Goal: Information Seeking & Learning: Learn about a topic

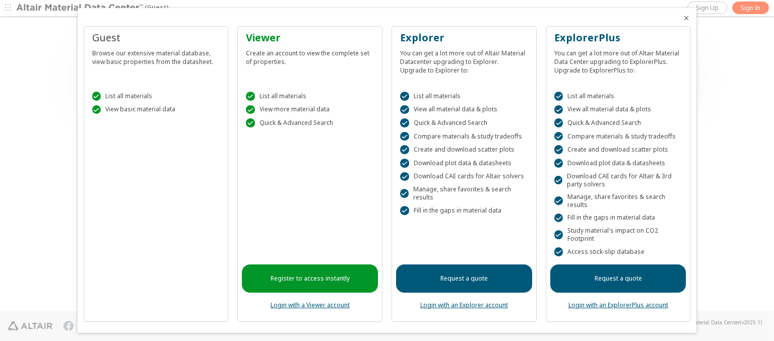
click at [682, 18] on icon "Close" at bounding box center [686, 18] width 8 height 8
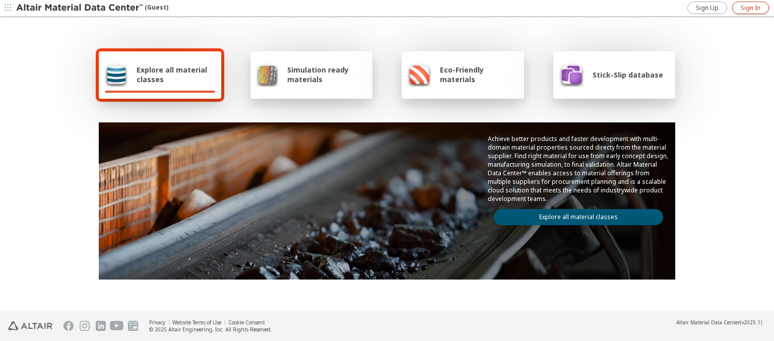
click at [750, 8] on span "Sign In" at bounding box center [751, 8] width 20 height 8
click at [80, 8] on img at bounding box center [80, 8] width 129 height 10
click at [172, 75] on span "Explore all material classes" at bounding box center [176, 74] width 79 height 19
click at [574, 215] on link "Explore all material classes" at bounding box center [578, 217] width 169 height 16
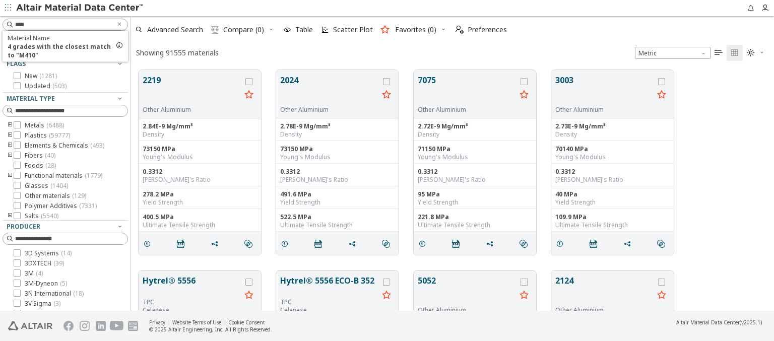
scroll to position [241, 635]
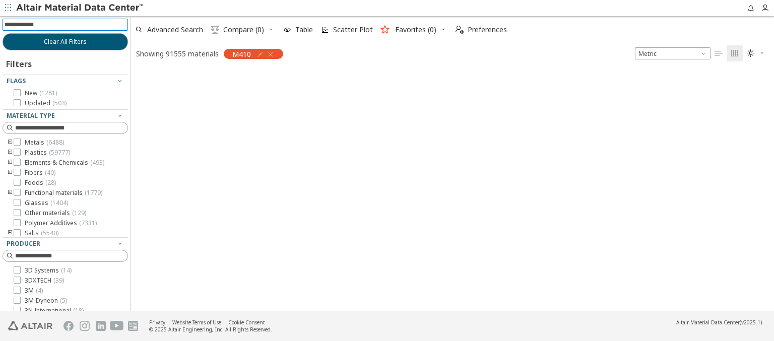
scroll to position [239, 635]
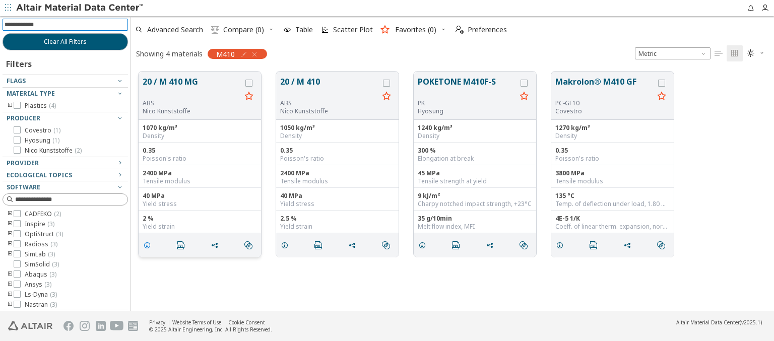
click at [149, 244] on icon "grid" at bounding box center [147, 245] width 8 height 8
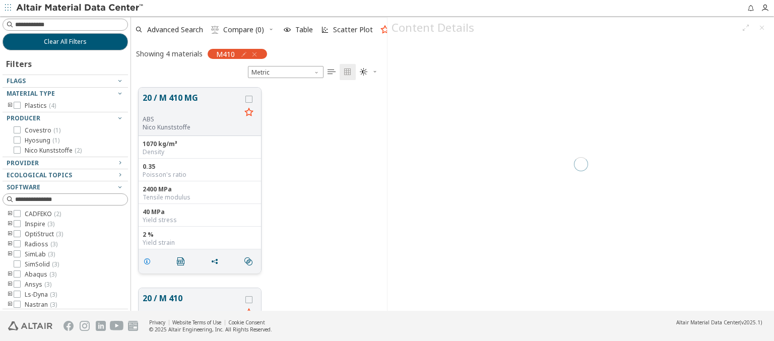
scroll to position [223, 248]
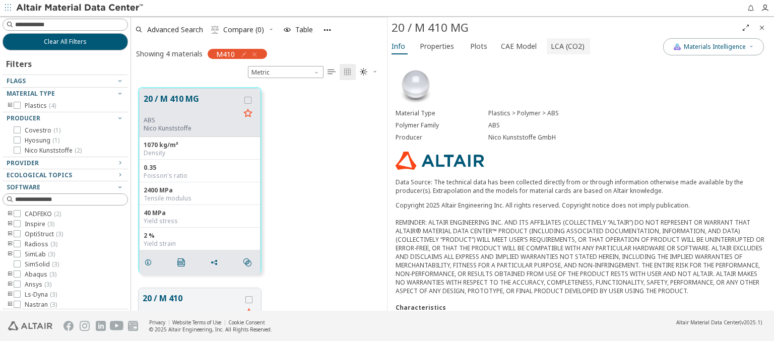
click at [562, 46] on span "LCA (CO2)" at bounding box center [568, 46] width 34 height 16
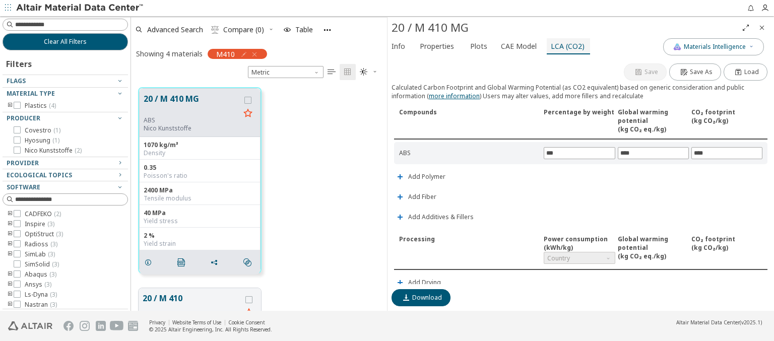
scroll to position [111, 0]
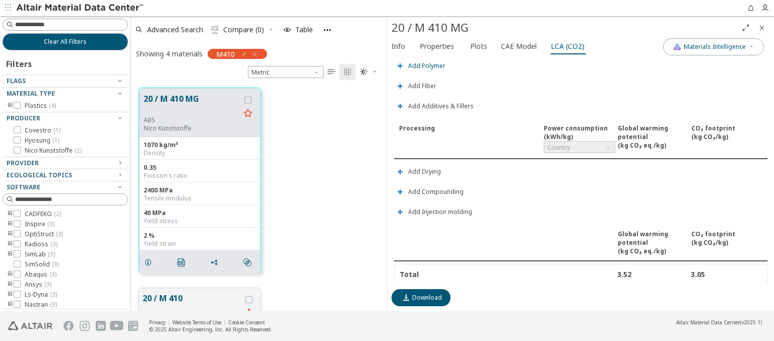
click at [426, 63] on span "Add Polymer" at bounding box center [426, 66] width 37 height 6
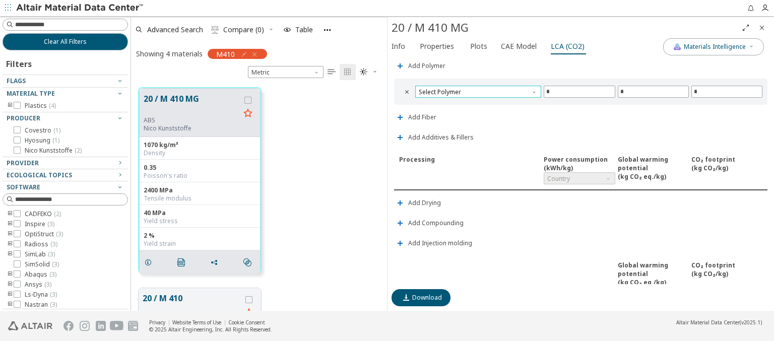
click at [477, 89] on span "Select Polymer" at bounding box center [478, 92] width 126 height 12
click at [476, 101] on span "PA6" at bounding box center [476, 101] width 115 height 7
click at [477, 89] on span "PA6" at bounding box center [478, 92] width 126 height 12
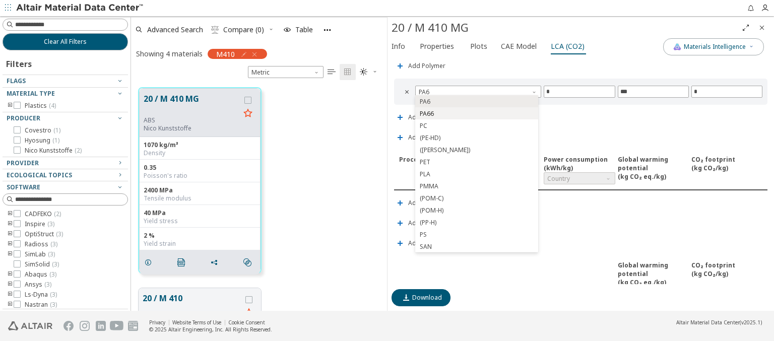
click at [476, 113] on span "PA66" at bounding box center [476, 113] width 115 height 7
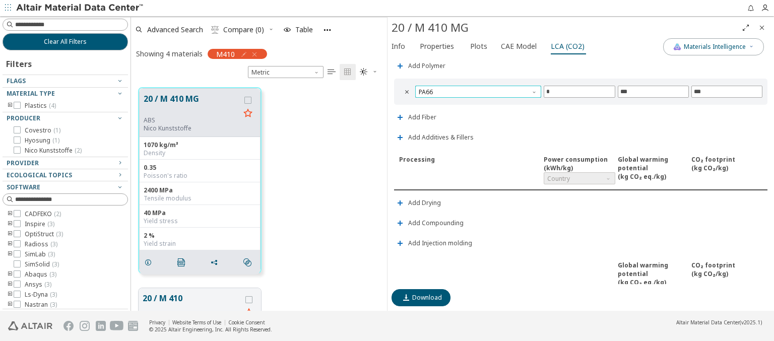
click at [477, 89] on span "PA66" at bounding box center [478, 92] width 126 height 12
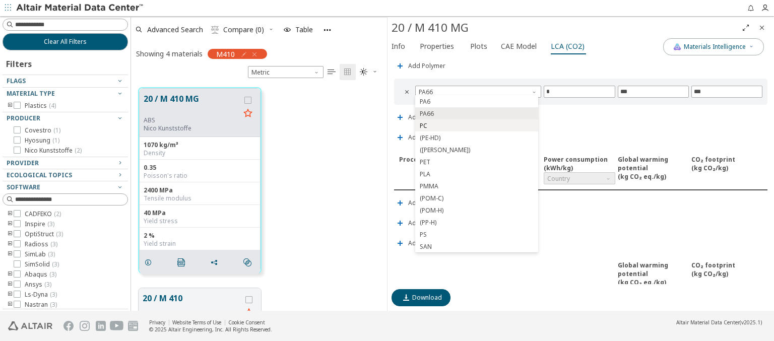
click at [476, 125] on span "PC" at bounding box center [476, 125] width 115 height 7
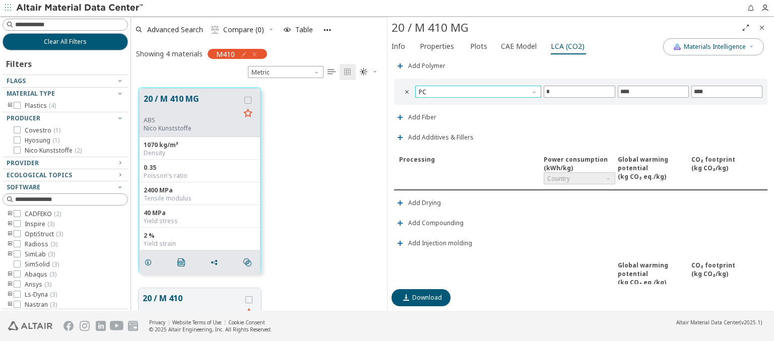
click at [477, 89] on span "PC" at bounding box center [478, 92] width 126 height 12
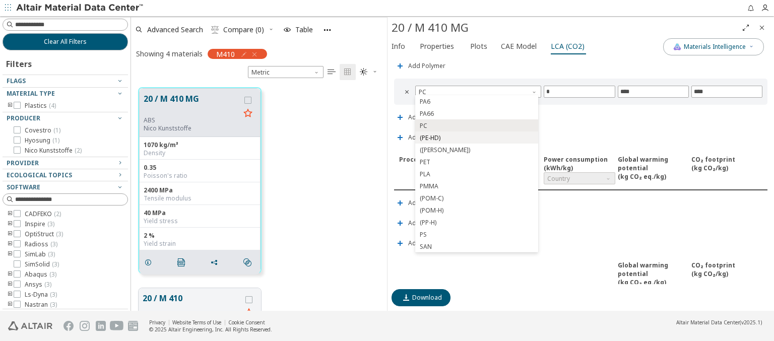
click at [476, 138] on span "(PE-HD)" at bounding box center [476, 138] width 115 height 7
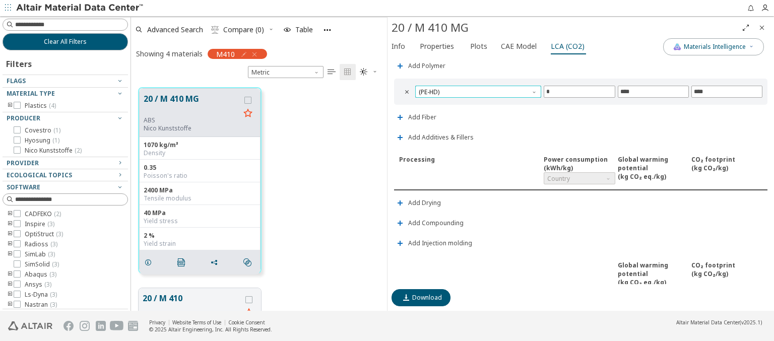
click at [477, 89] on span "(PE-HD)" at bounding box center [478, 92] width 126 height 12
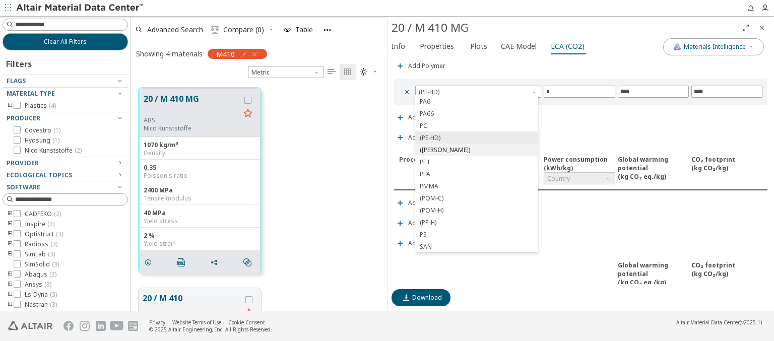
click at [476, 150] on span "(PE-LD)" at bounding box center [476, 150] width 115 height 7
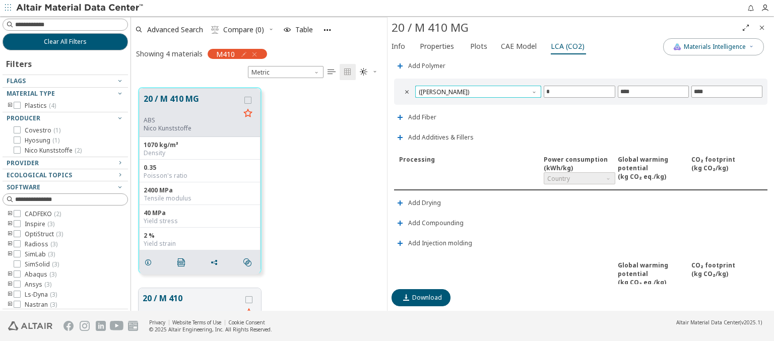
click at [477, 89] on span "(PE-LD)" at bounding box center [478, 92] width 126 height 12
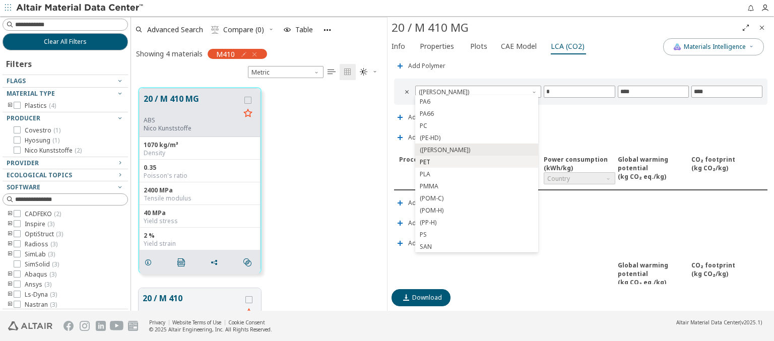
click at [476, 162] on span "PET" at bounding box center [476, 162] width 115 height 7
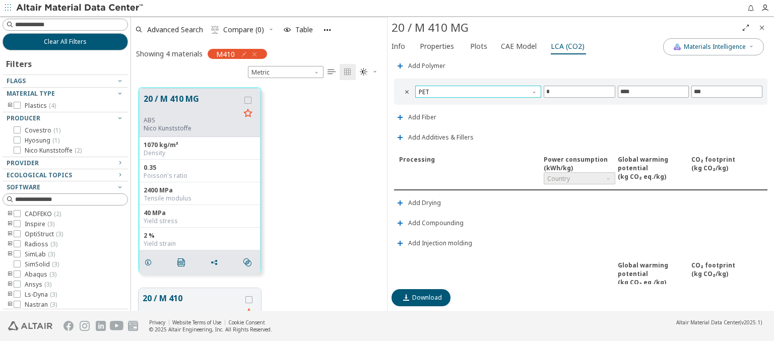
click at [477, 89] on span "PET" at bounding box center [478, 92] width 126 height 12
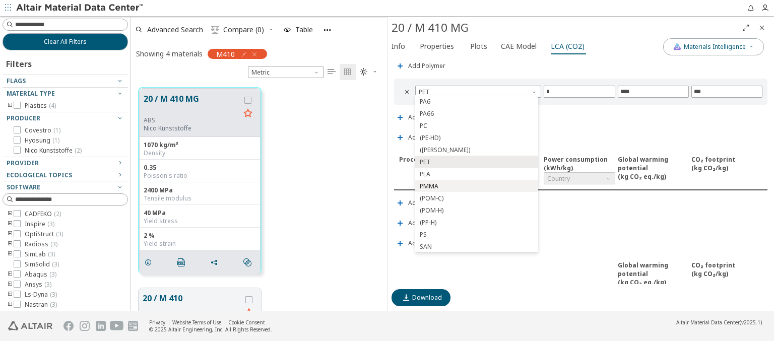
click at [476, 186] on span "PMMA" at bounding box center [476, 186] width 115 height 7
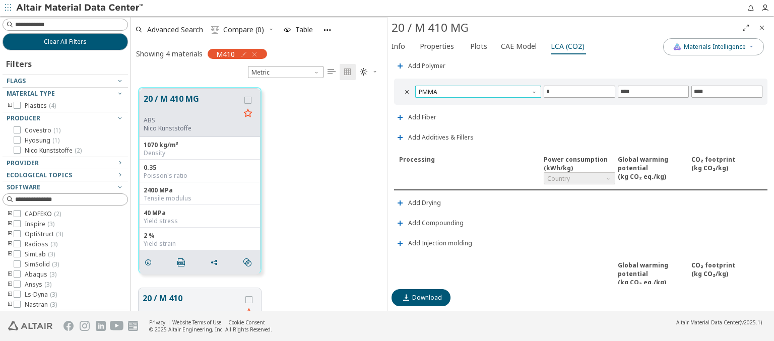
click at [477, 89] on span "PMMA" at bounding box center [478, 92] width 126 height 12
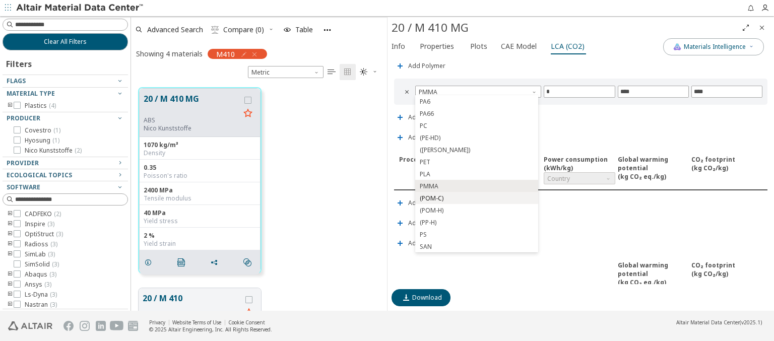
click at [476, 198] on span "(POM-C)" at bounding box center [476, 198] width 115 height 7
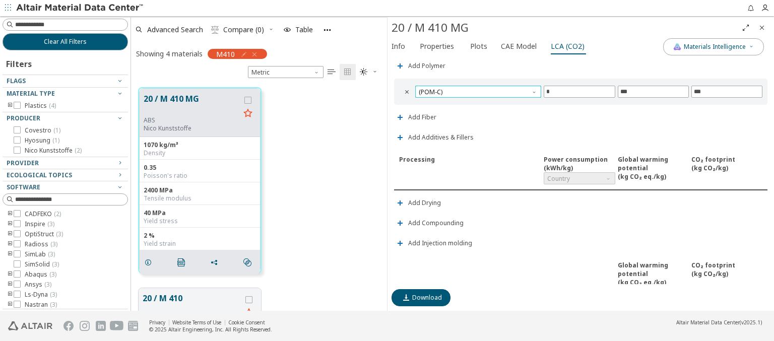
click at [477, 89] on span "(POM-C)" at bounding box center [478, 92] width 126 height 12
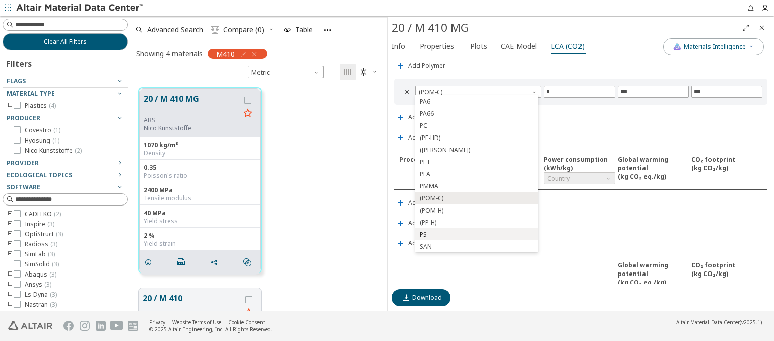
click at [476, 234] on span "PS" at bounding box center [476, 234] width 115 height 7
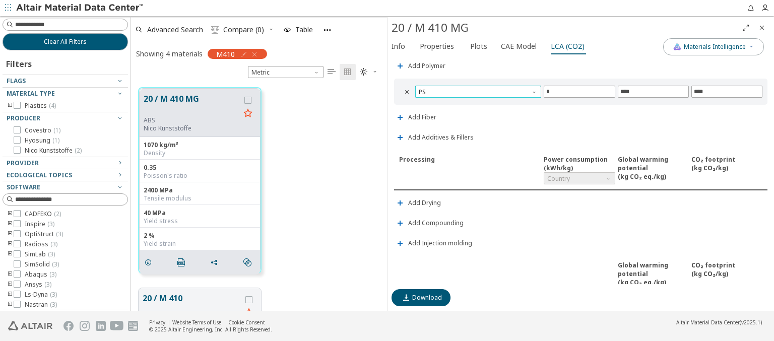
click at [477, 89] on span "PS" at bounding box center [478, 92] width 126 height 12
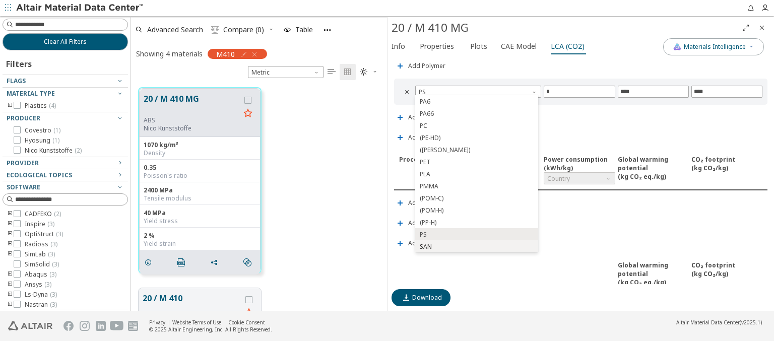
click at [476, 246] on span "SAN" at bounding box center [476, 246] width 115 height 7
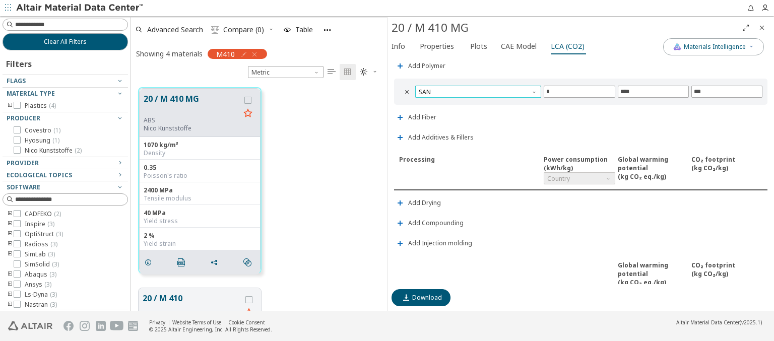
click at [477, 89] on span "SAN" at bounding box center [478, 92] width 126 height 12
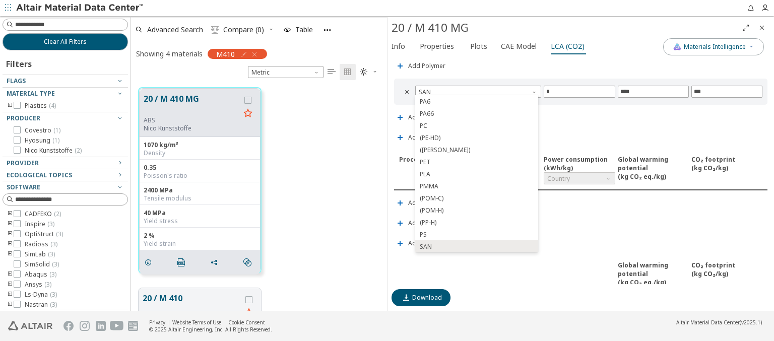
click at [80, 8] on img at bounding box center [80, 8] width 129 height 10
